Goal: Task Accomplishment & Management: Manage account settings

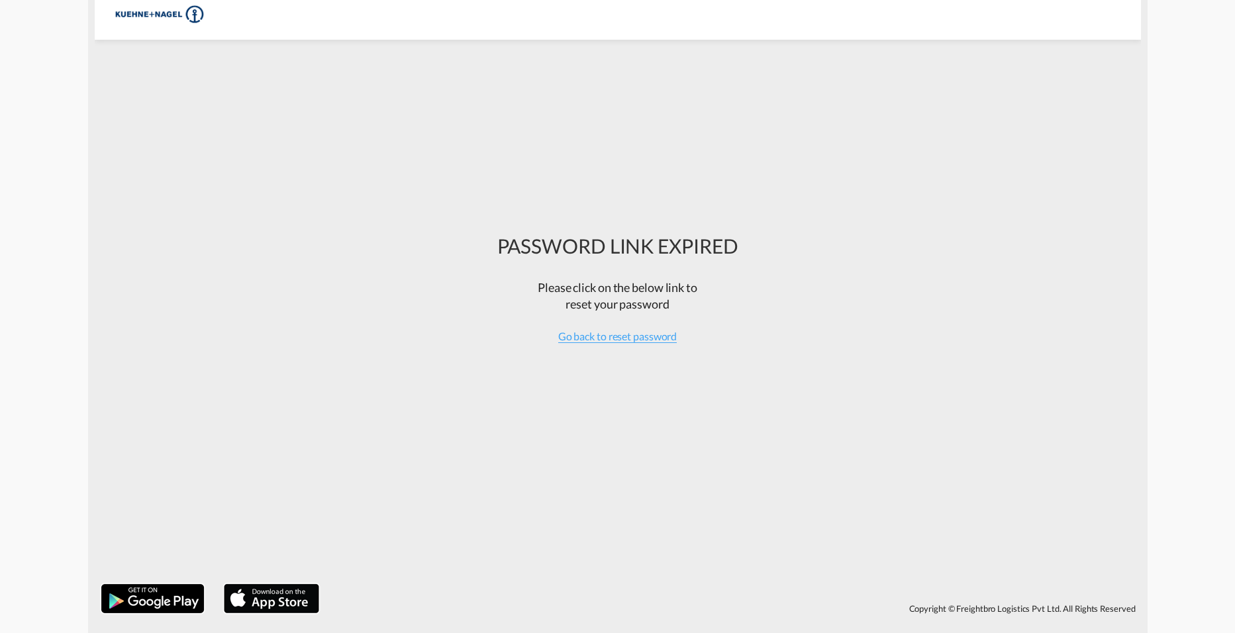
click at [599, 339] on span "Go back to reset password" at bounding box center [617, 336] width 119 height 13
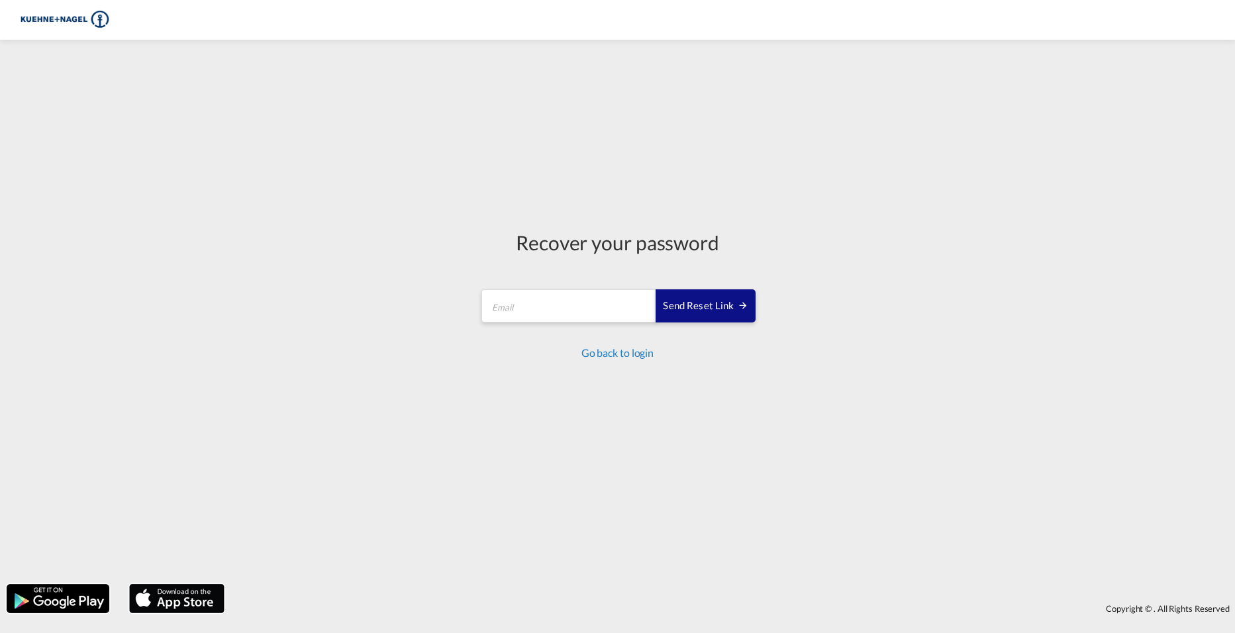
click at [625, 352] on link "Go back to login" at bounding box center [617, 352] width 72 height 13
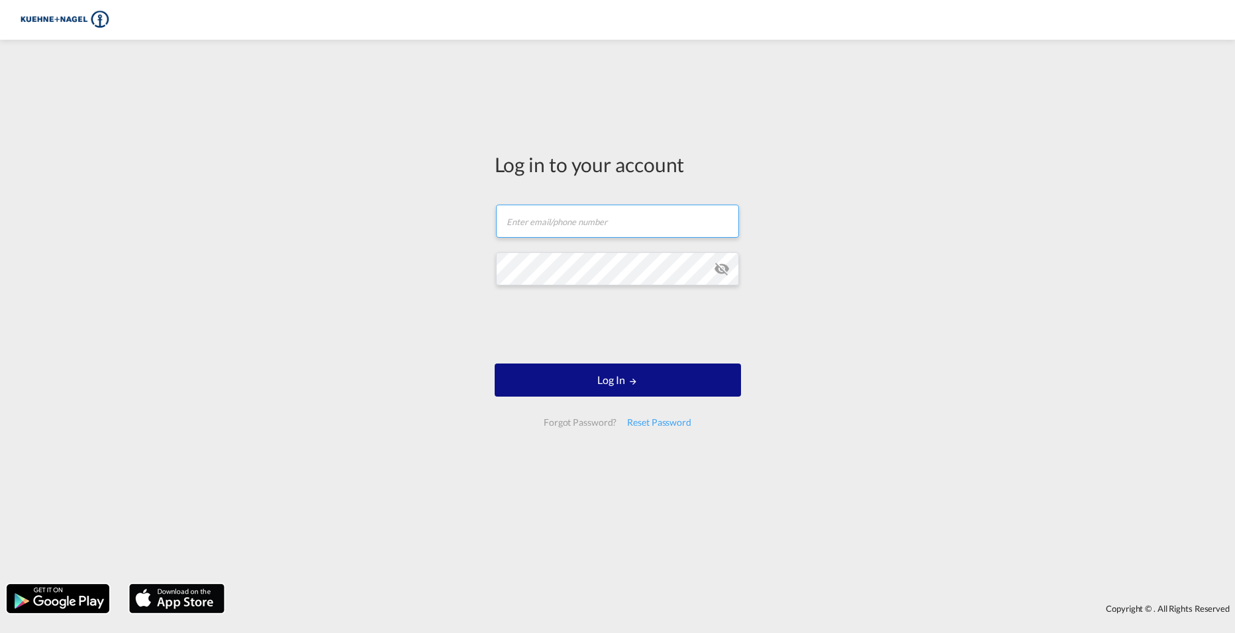
type input "[PERSON_NAME][EMAIL_ADDRESS][PERSON_NAME][PERSON_NAME][DOMAIN_NAME]"
click at [499, 316] on form "[PERSON_NAME][EMAIL_ADDRESS][PERSON_NAME][PERSON_NAME][DOMAIN_NAME] Log In Forg…" at bounding box center [618, 315] width 246 height 248
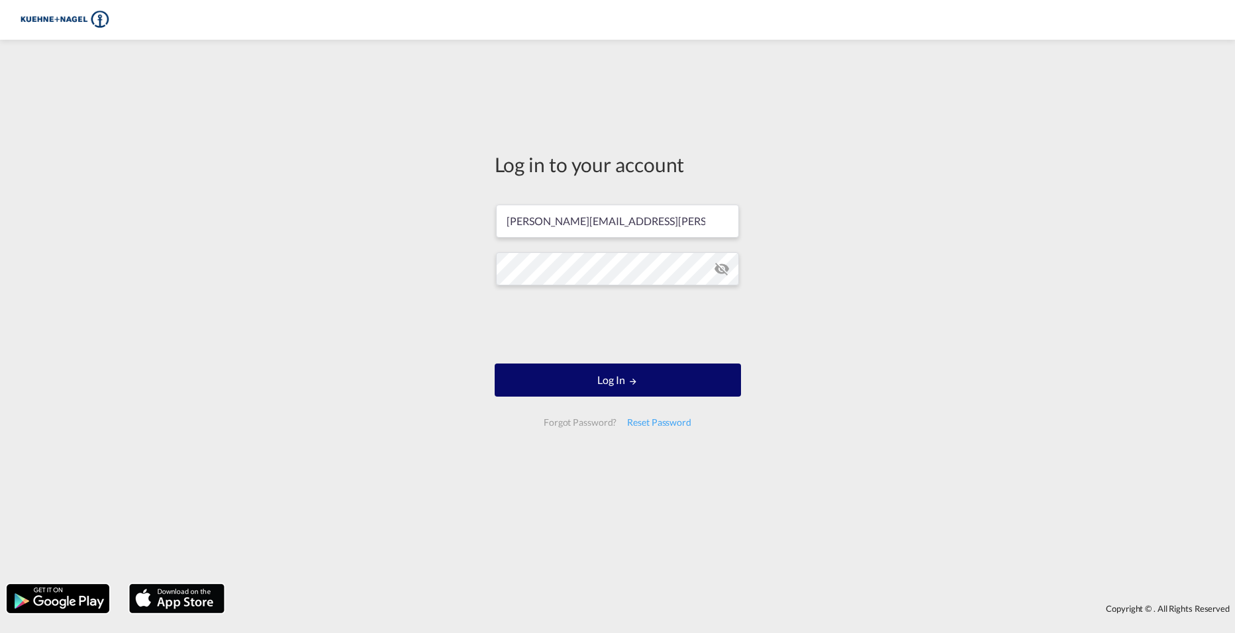
click at [623, 383] on button "Log In" at bounding box center [618, 379] width 246 height 33
